Goal: Navigation & Orientation: Go to known website

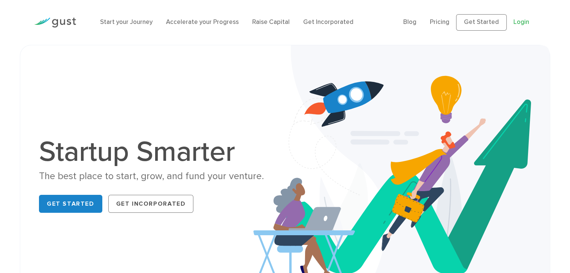
click at [523, 21] on link "Login" at bounding box center [521, 21] width 16 height 7
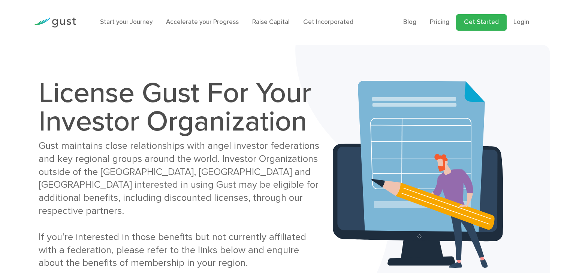
click at [491, 23] on link "Get Started" at bounding box center [481, 22] width 51 height 16
click at [523, 21] on link "Login" at bounding box center [521, 21] width 16 height 7
